Goal: Task Accomplishment & Management: Use online tool/utility

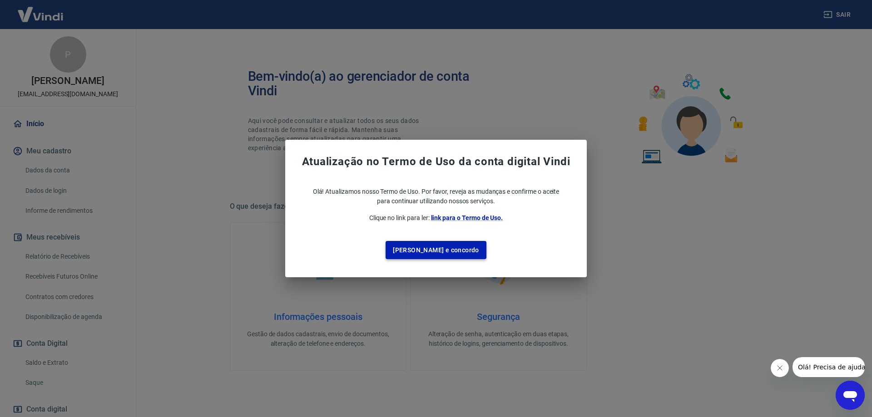
click at [428, 247] on button "[PERSON_NAME] e concordo" at bounding box center [436, 250] width 101 height 19
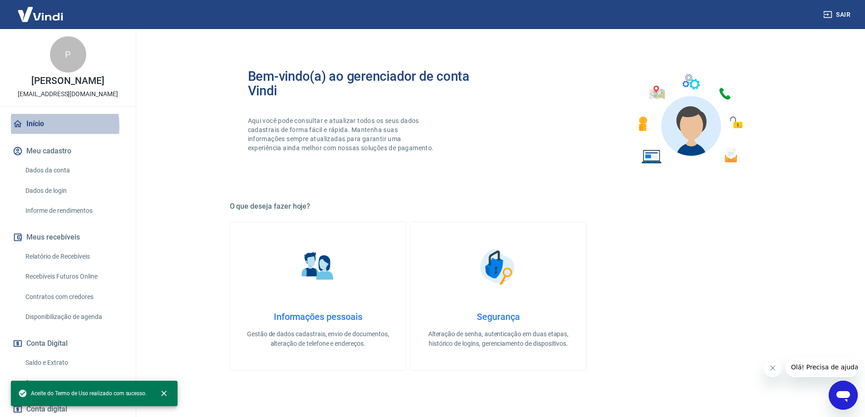
click at [41, 134] on link "Início" at bounding box center [68, 124] width 114 height 20
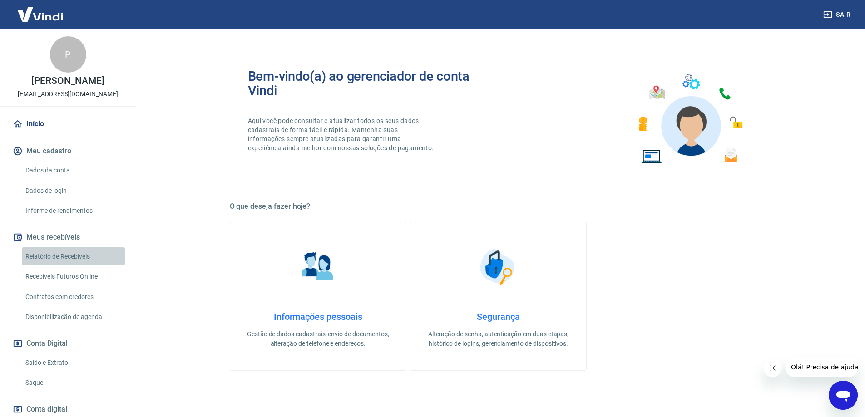
click at [78, 262] on link "Relatório de Recebíveis" at bounding box center [73, 256] width 103 height 19
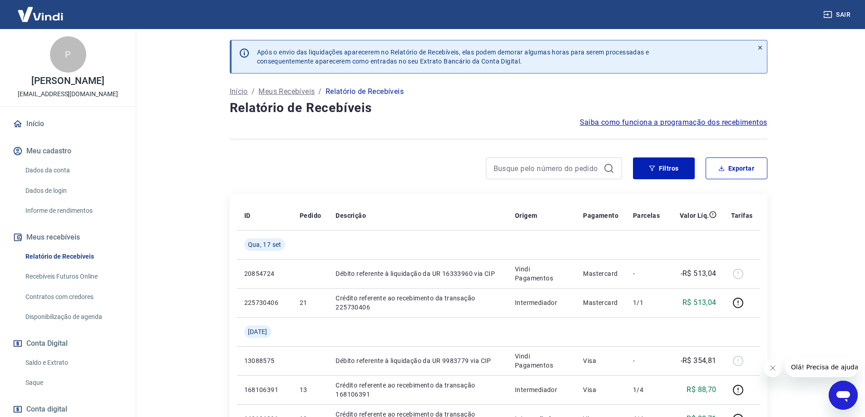
scroll to position [45, 0]
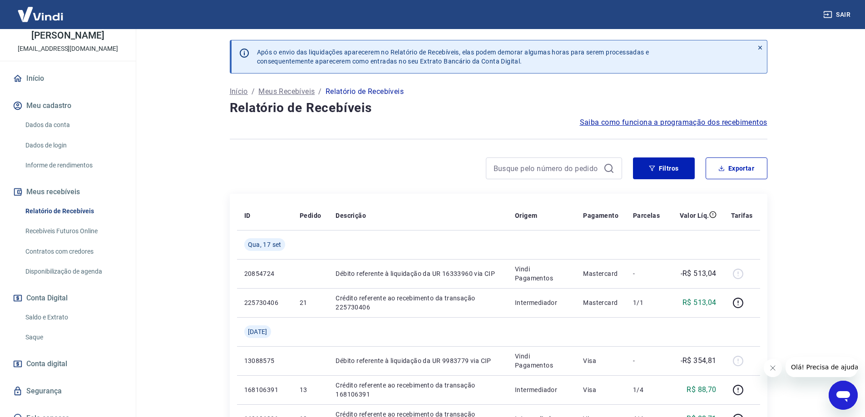
click at [50, 327] on link "Saldo e Extrato" at bounding box center [73, 317] width 103 height 19
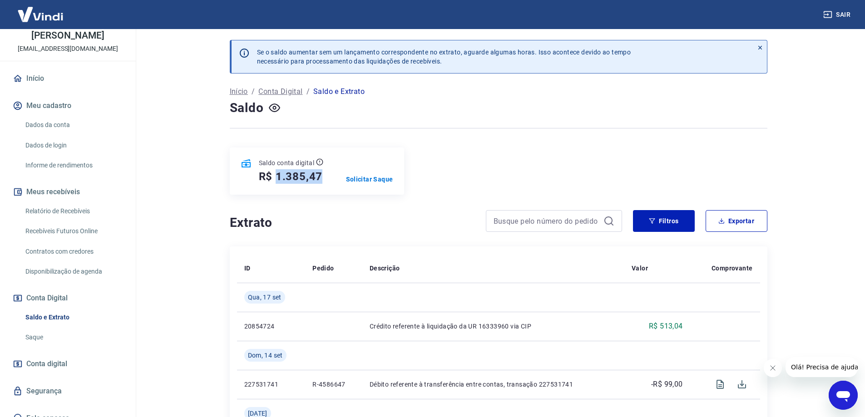
drag, startPoint x: 276, startPoint y: 178, endPoint x: 332, endPoint y: 173, distance: 56.5
click at [332, 173] on div "Saldo conta digital R$ 1.385,47 Solicitar Saque" at bounding box center [317, 171] width 174 height 47
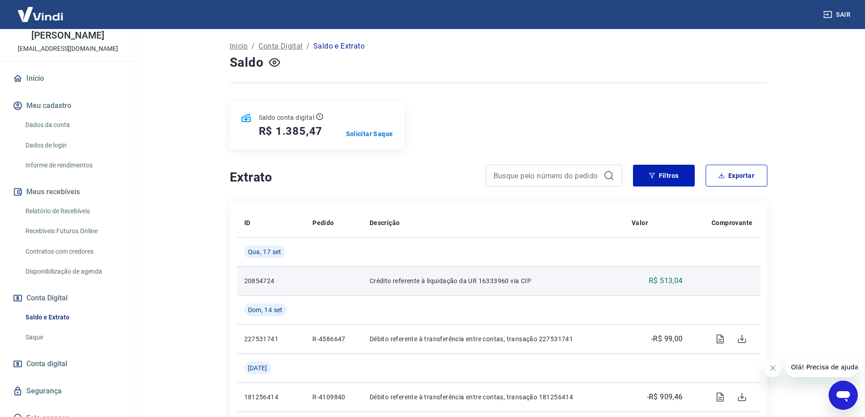
click at [326, 281] on td at bounding box center [333, 281] width 57 height 29
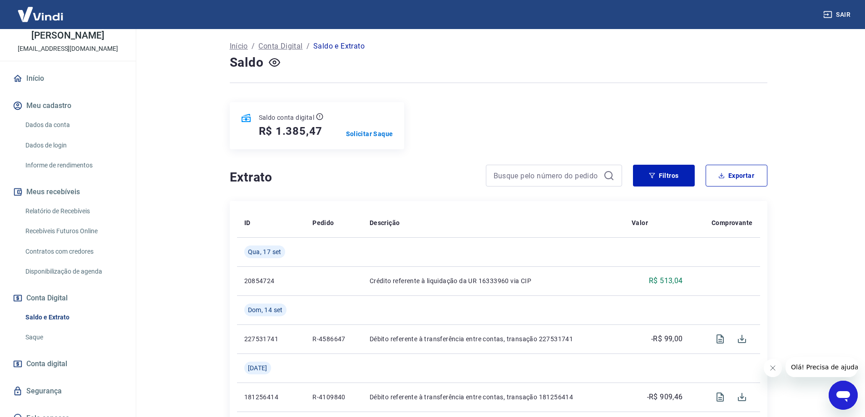
scroll to position [66, 0]
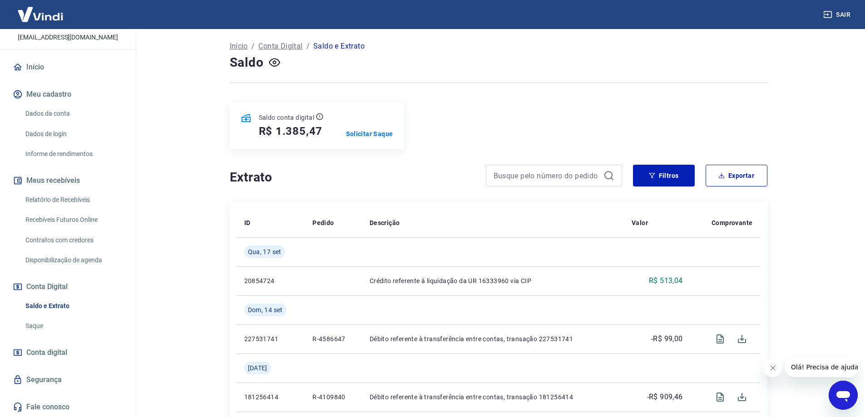
click at [69, 212] on link "Recebíveis Futuros Online" at bounding box center [73, 220] width 103 height 19
click at [361, 132] on p "Solicitar Saque" at bounding box center [369, 133] width 47 height 9
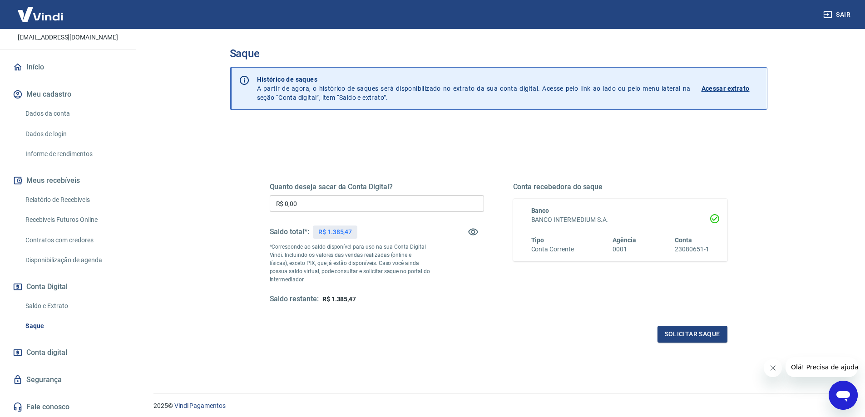
click at [344, 228] on p "R$ 1.385,47" at bounding box center [335, 233] width 34 height 10
drag, startPoint x: 327, startPoint y: 232, endPoint x: 352, endPoint y: 230, distance: 25.1
click at [352, 230] on p "R$ 1.385,47" at bounding box center [335, 233] width 34 height 10
copy p "1.385,47"
click at [329, 203] on input "R$ 0,00" at bounding box center [377, 203] width 214 height 17
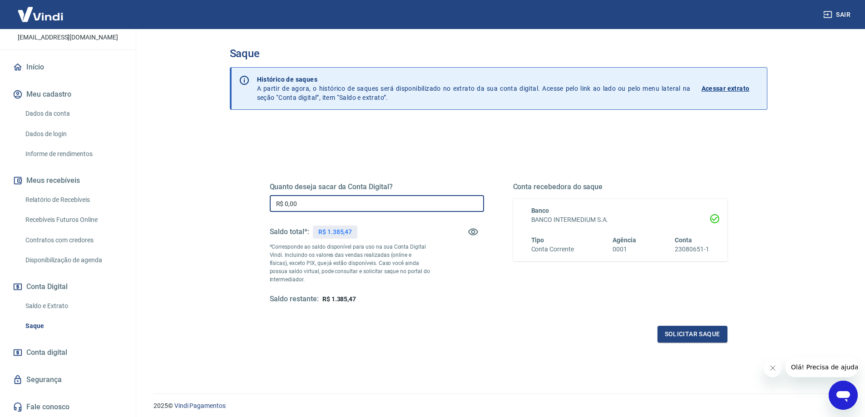
paste input "text"
click at [297, 202] on input "R$ 1.345,47" at bounding box center [377, 203] width 214 height 17
click at [322, 202] on input "R$ 1.354,78" at bounding box center [377, 203] width 214 height 17
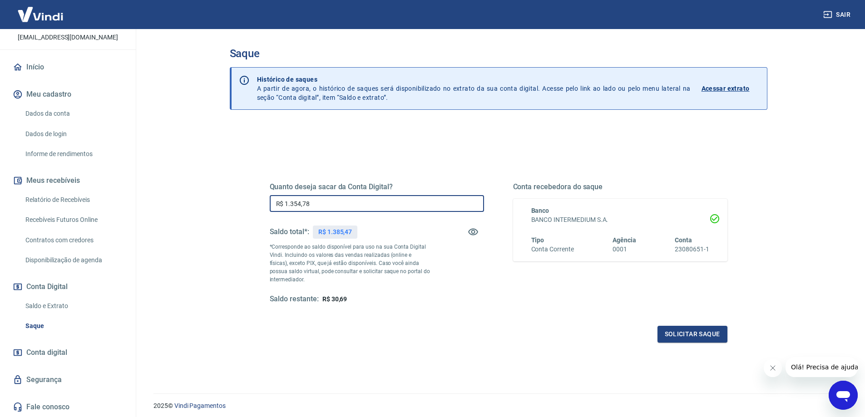
click at [322, 202] on input "R$ 1.354,78" at bounding box center [377, 203] width 214 height 17
type input "R$ 1.385,47"
click at [677, 331] on button "Solicitar saque" at bounding box center [693, 334] width 70 height 17
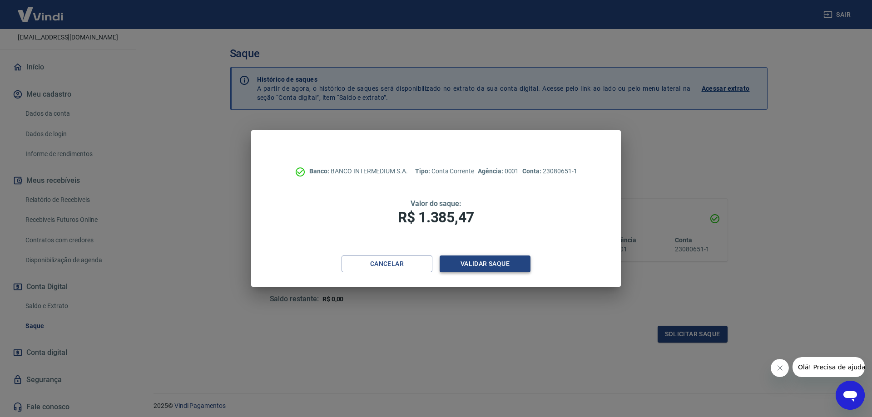
click at [499, 266] on button "Validar saque" at bounding box center [485, 264] width 91 height 17
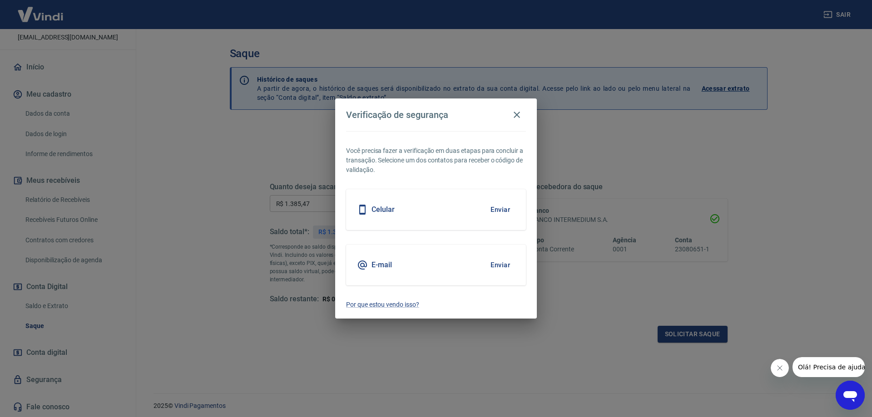
click at [503, 214] on button "Enviar" at bounding box center [500, 209] width 30 height 19
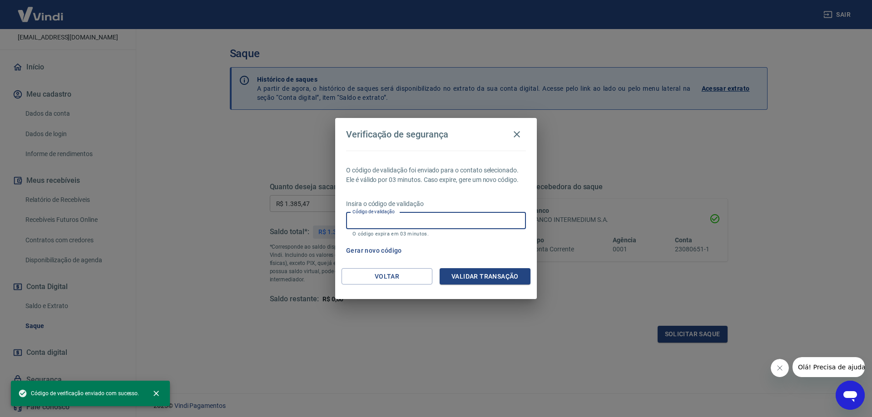
click at [474, 218] on input "Código de validação" at bounding box center [436, 221] width 180 height 17
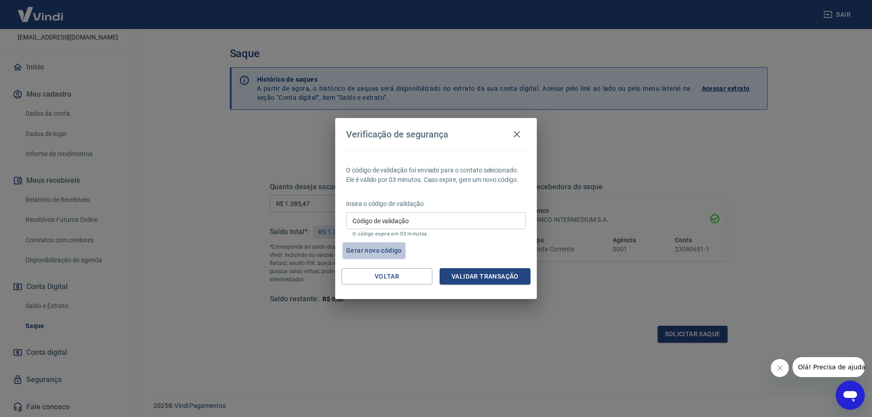
click at [386, 252] on button "Gerar novo código" at bounding box center [373, 251] width 63 height 17
click at [419, 218] on input "Código de validação" at bounding box center [436, 221] width 180 height 17
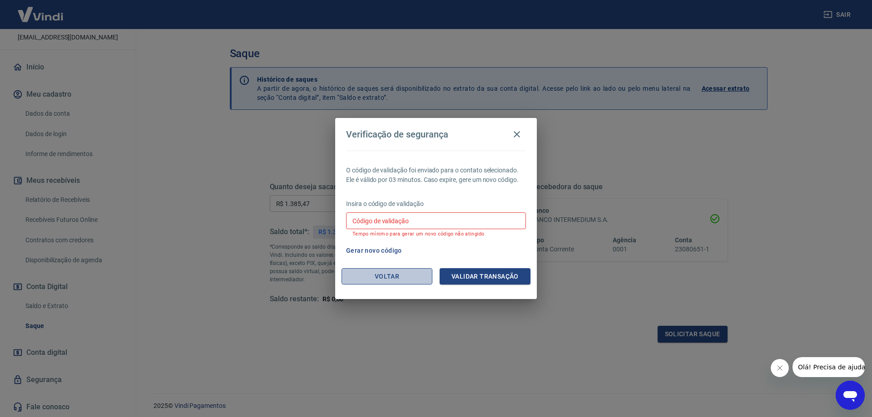
click at [427, 275] on button "Voltar" at bounding box center [387, 276] width 91 height 17
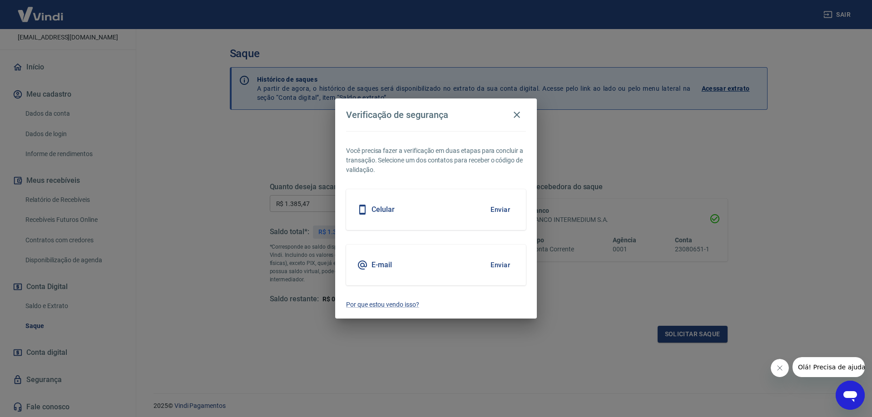
click at [495, 261] on button "Enviar" at bounding box center [500, 265] width 30 height 19
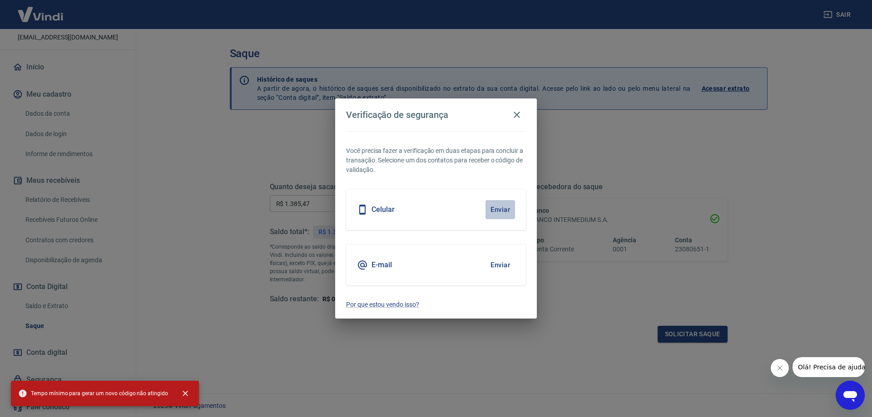
click at [505, 215] on button "Enviar" at bounding box center [500, 209] width 30 height 19
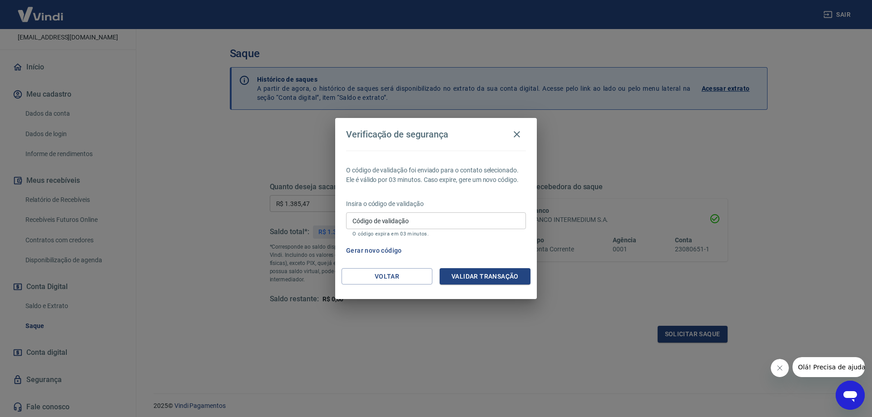
click at [415, 218] on input "Código de validação" at bounding box center [436, 221] width 180 height 17
click at [388, 268] on button "Voltar" at bounding box center [387, 276] width 91 height 17
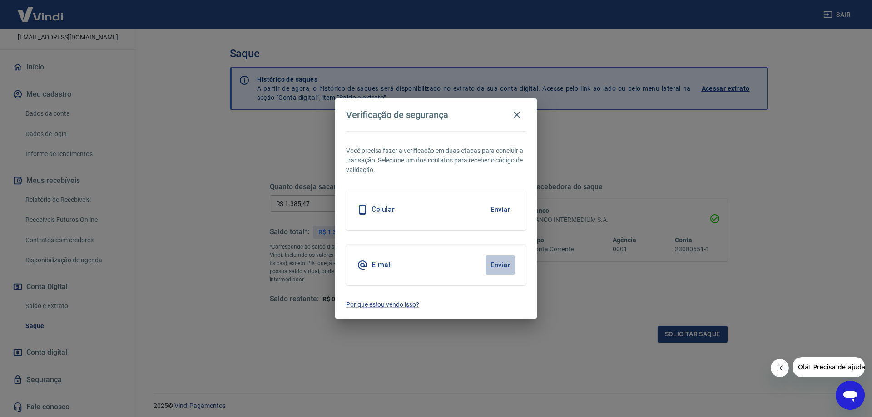
click at [491, 266] on button "Enviar" at bounding box center [500, 265] width 30 height 19
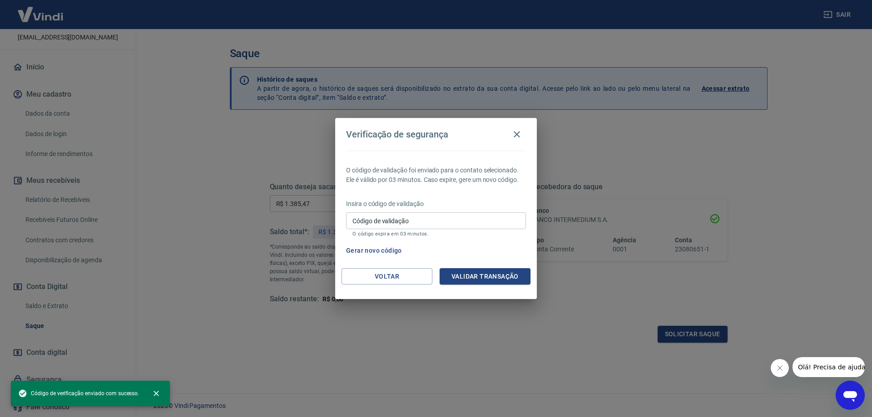
click at [363, 218] on input "Código de validação" at bounding box center [436, 221] width 180 height 17
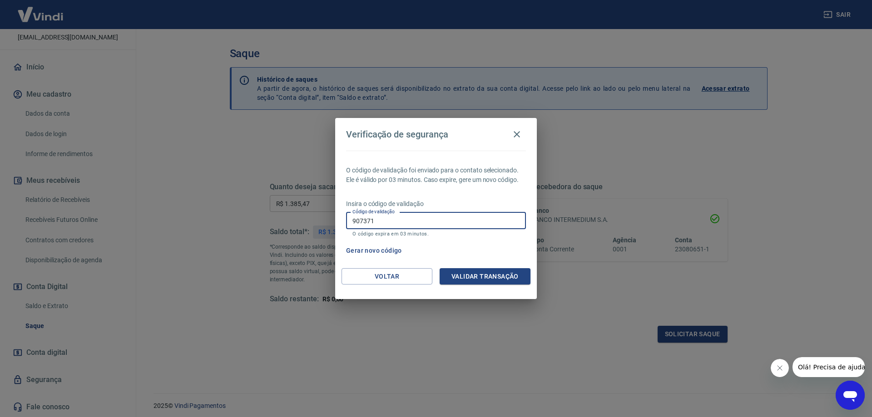
type input "907371"
click at [497, 278] on button "Validar transação" at bounding box center [485, 276] width 91 height 17
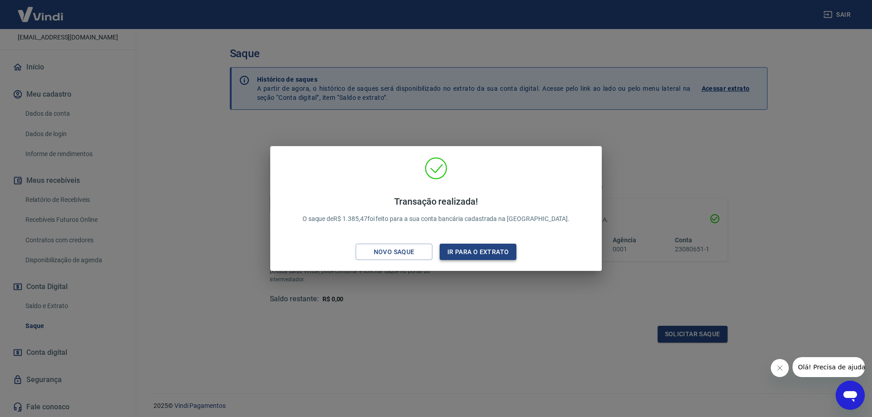
click at [461, 251] on button "Ir para o extrato" at bounding box center [478, 252] width 77 height 17
